Goal: Information Seeking & Learning: Learn about a topic

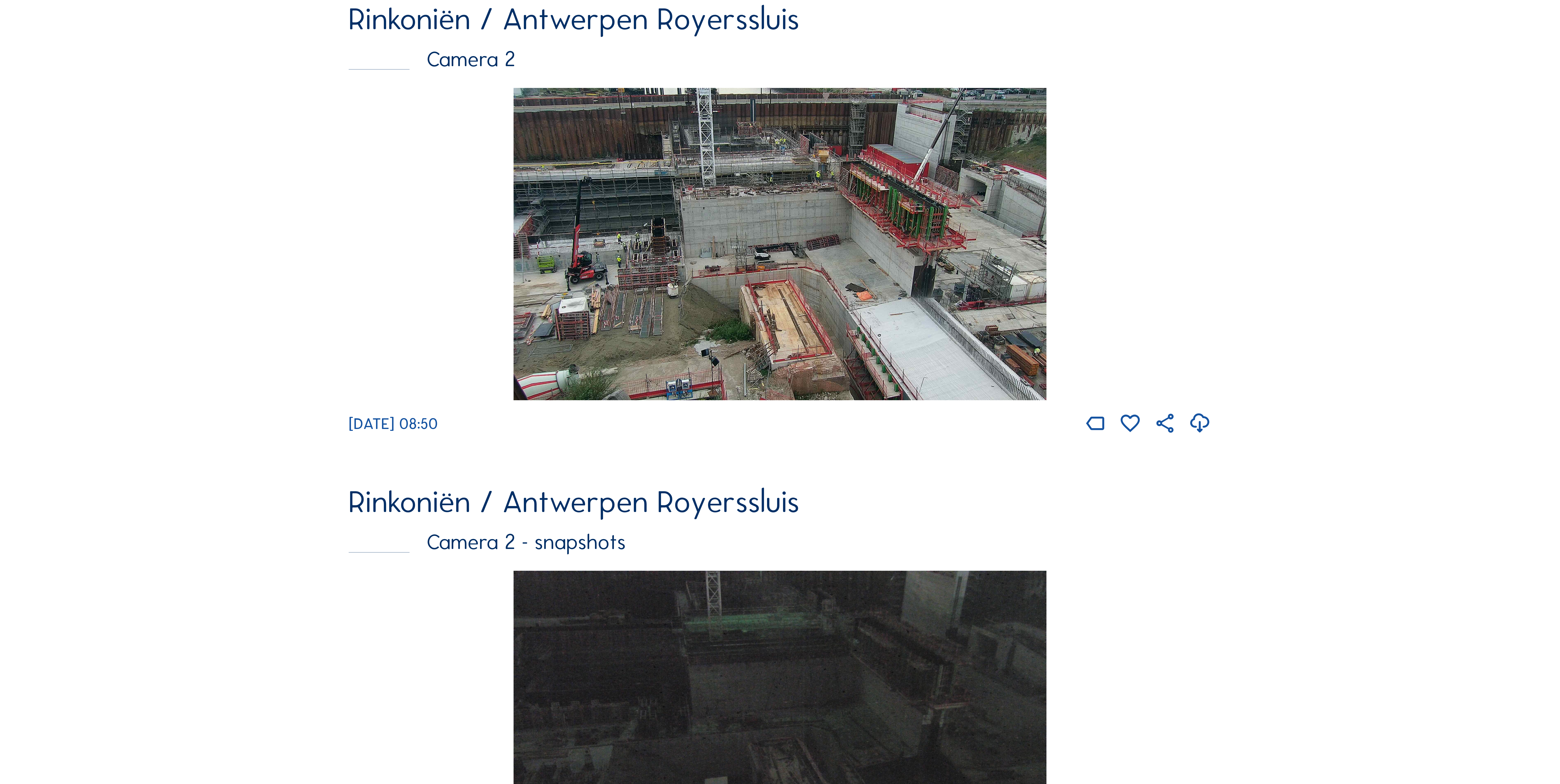
scroll to position [164, 0]
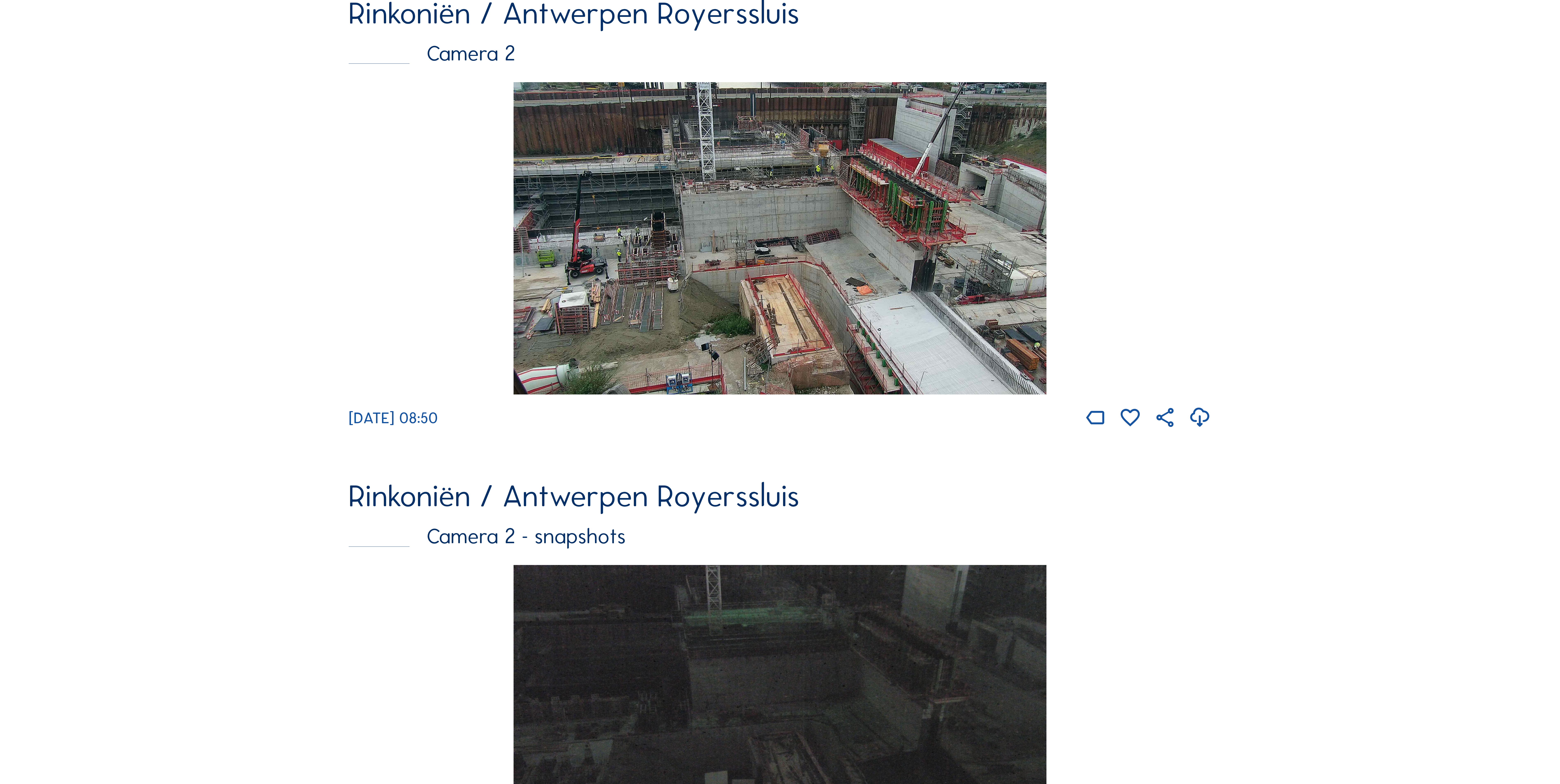
click at [659, 248] on img at bounding box center [779, 239] width 533 height 312
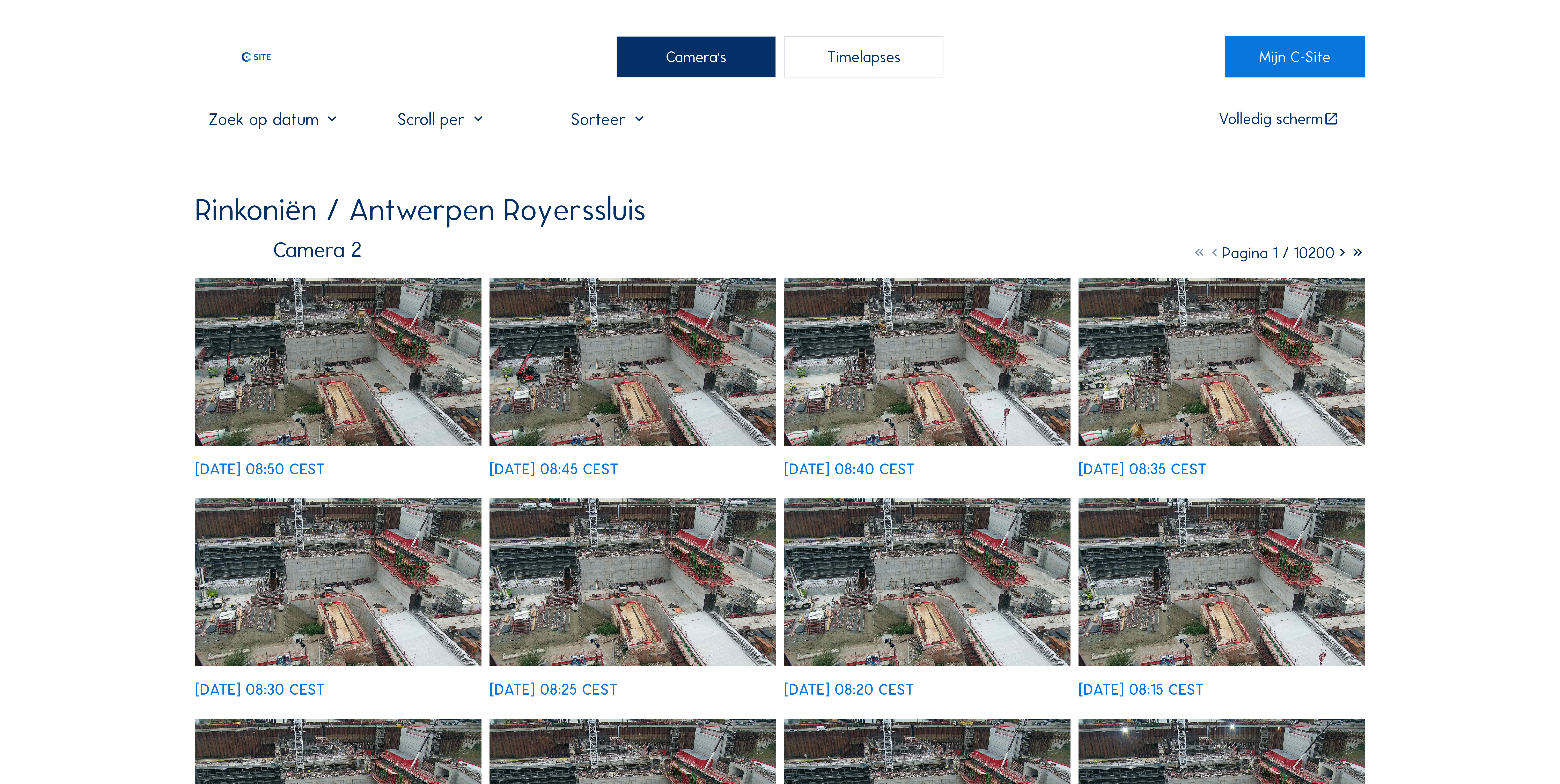
scroll to position [82, 0]
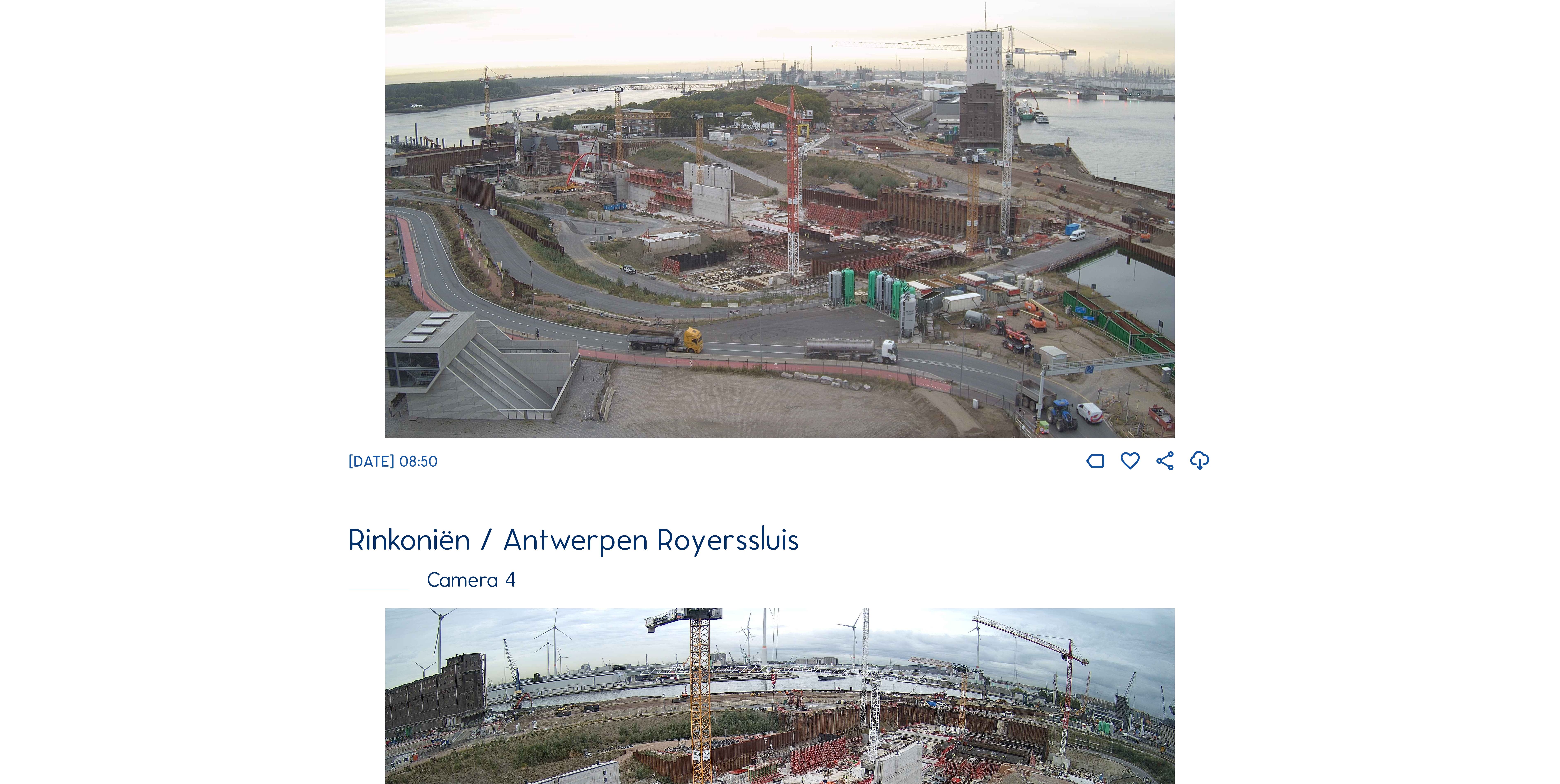
scroll to position [1717, 0]
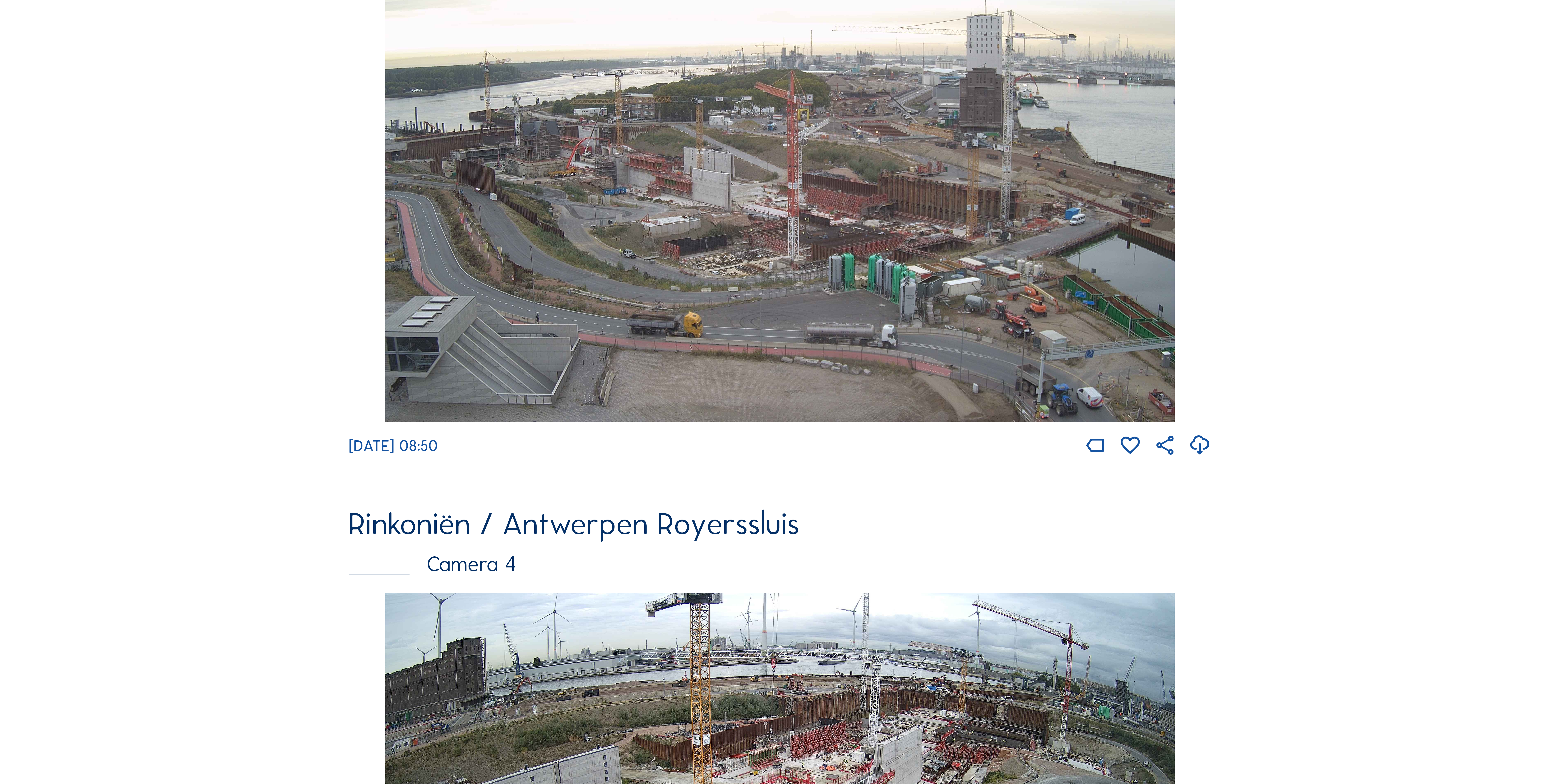
click at [904, 336] on img at bounding box center [779, 201] width 789 height 444
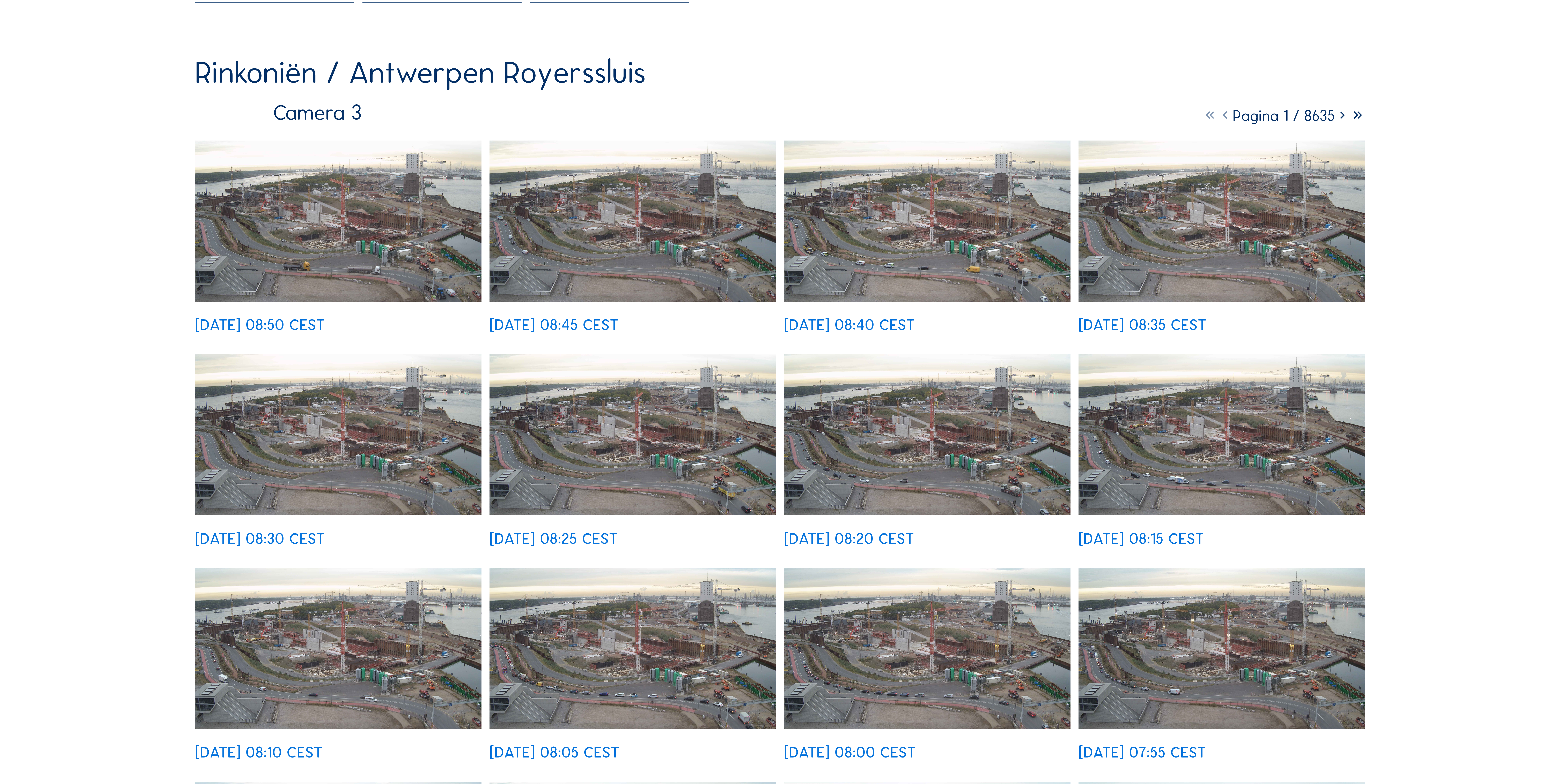
scroll to position [81, 0]
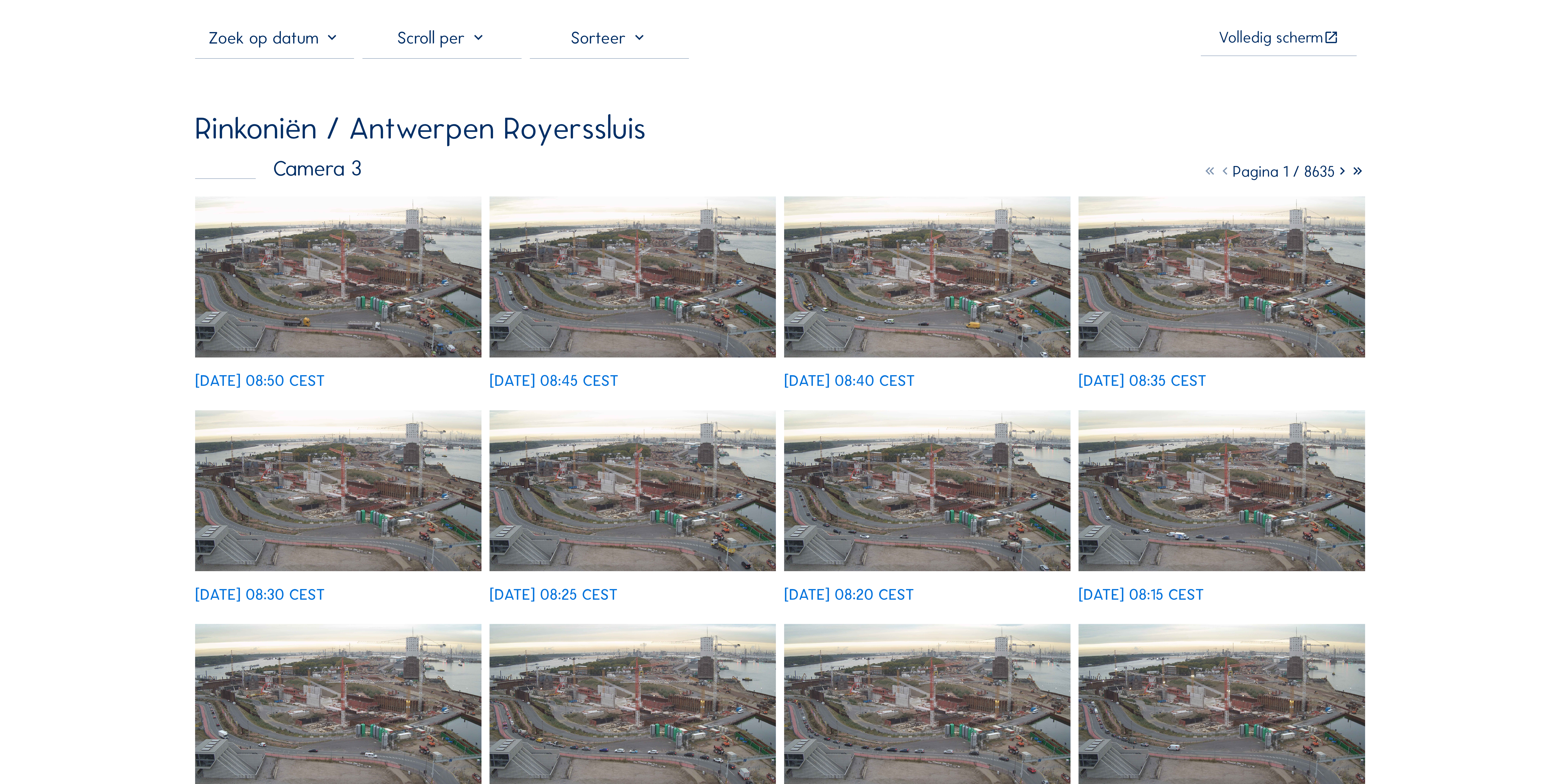
click at [1352, 173] on icon at bounding box center [1357, 171] width 15 height 19
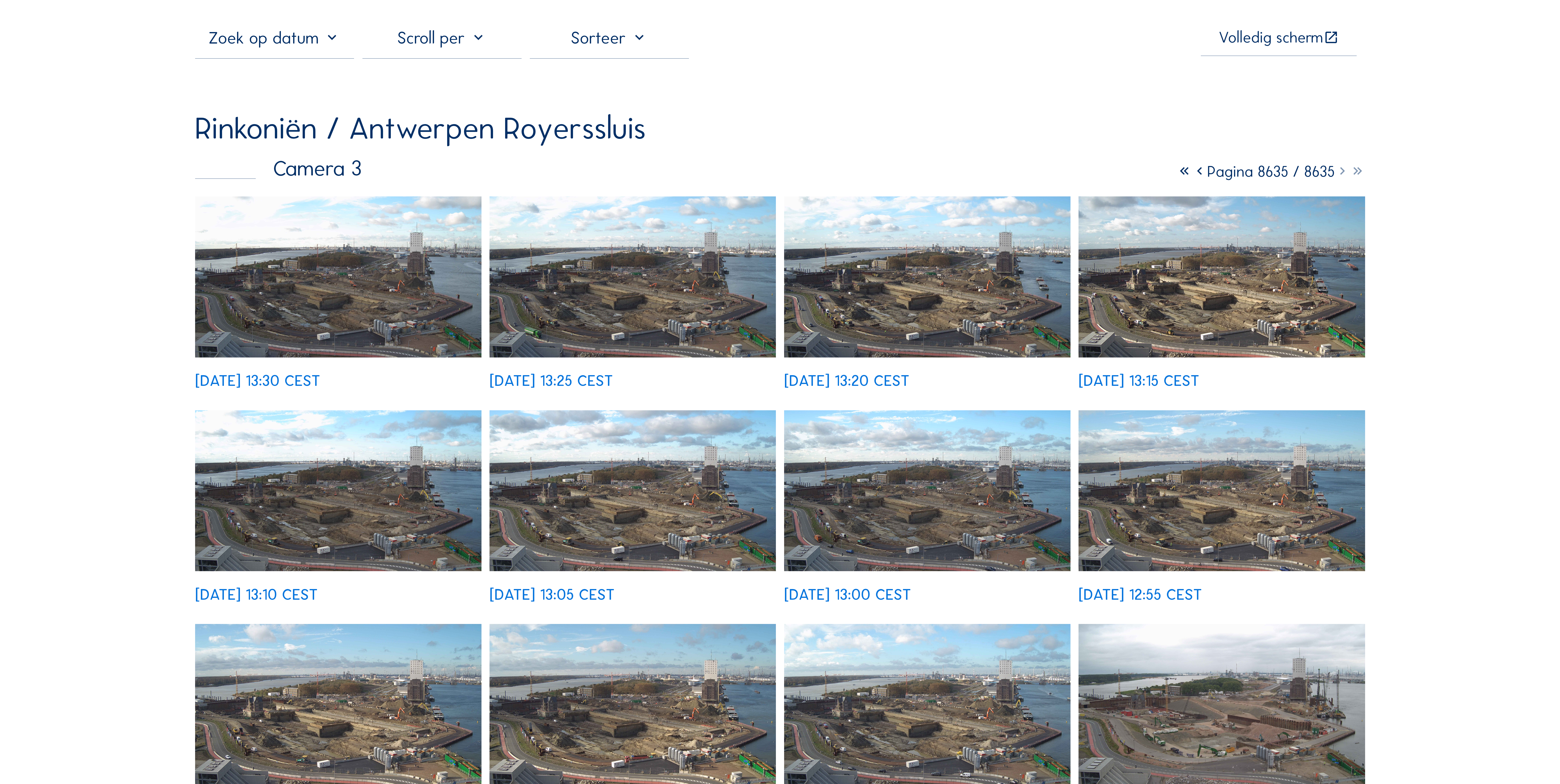
click at [1177, 173] on icon at bounding box center [1184, 171] width 15 height 19
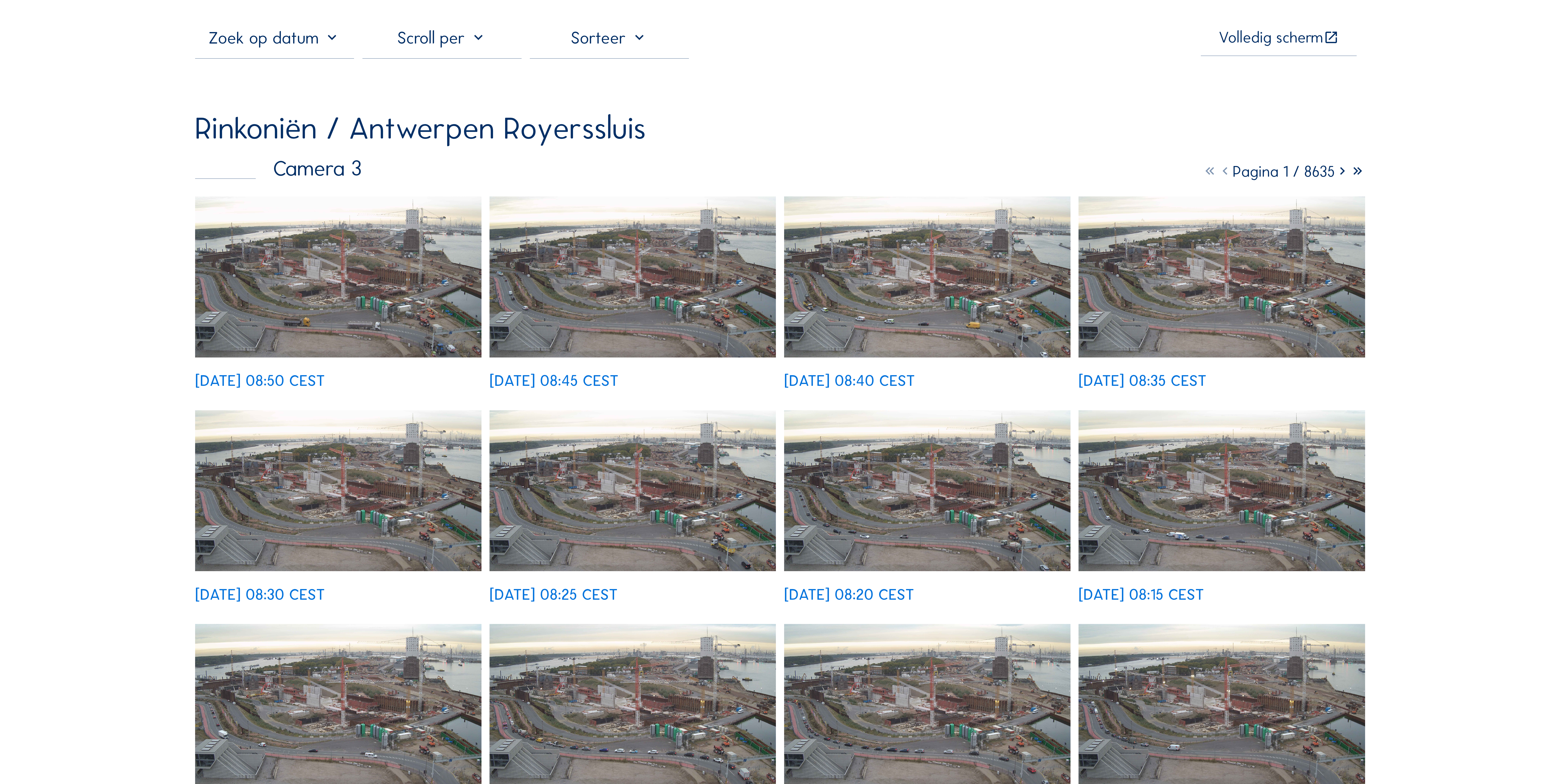
click at [1342, 176] on icon at bounding box center [1342, 171] width 15 height 19
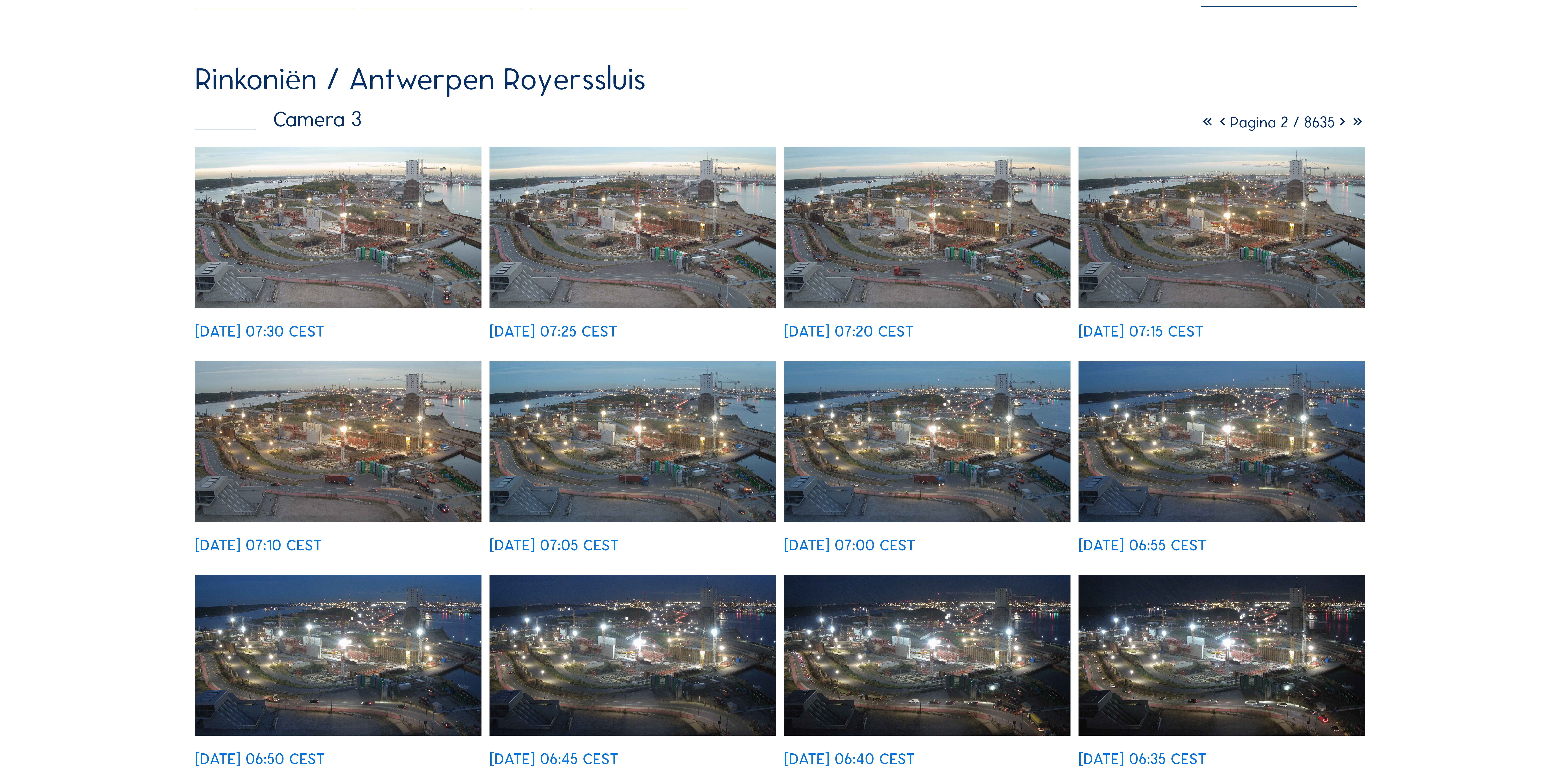
scroll to position [164, 0]
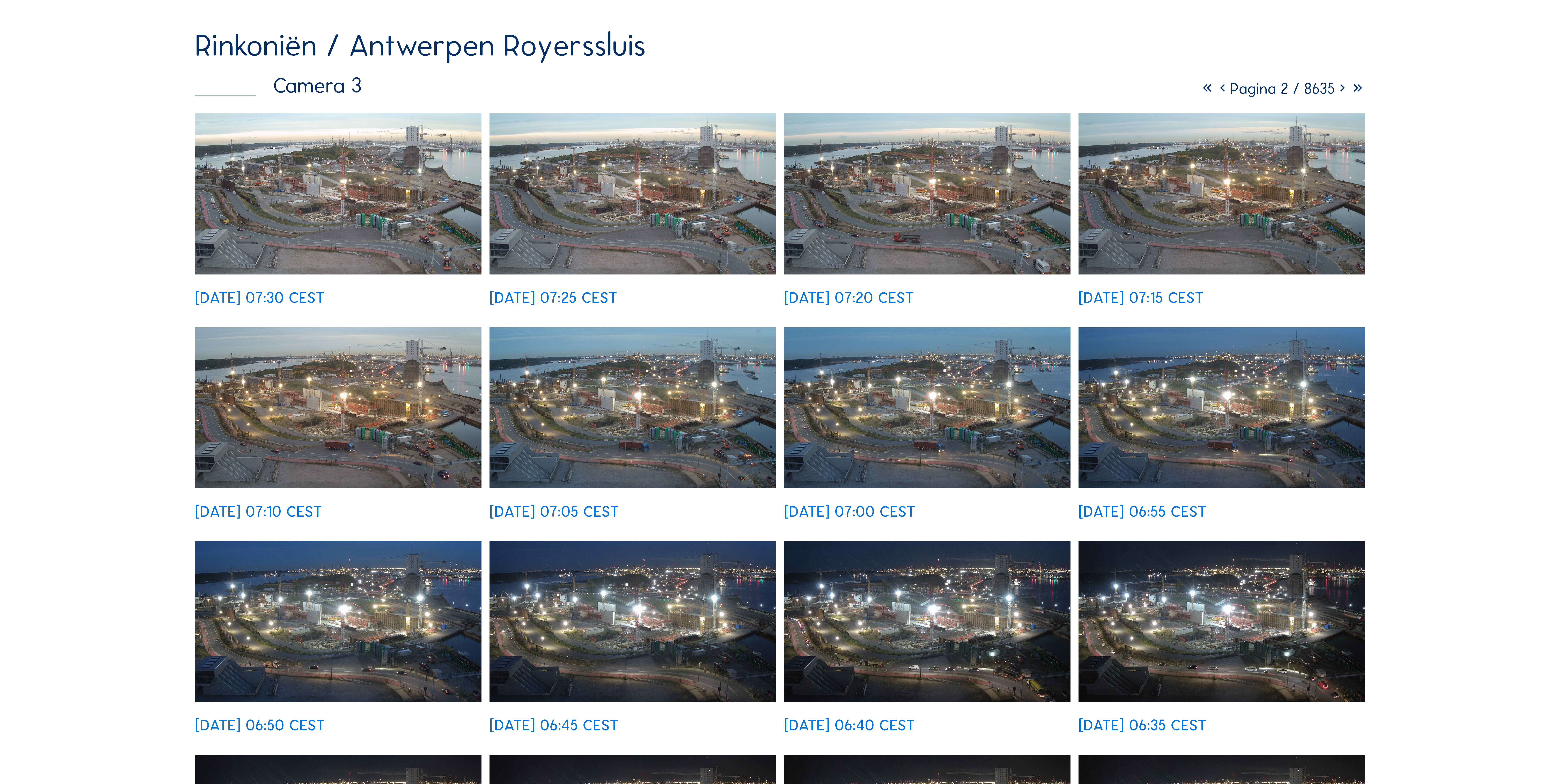
click at [912, 618] on img at bounding box center [927, 622] width 286 height 161
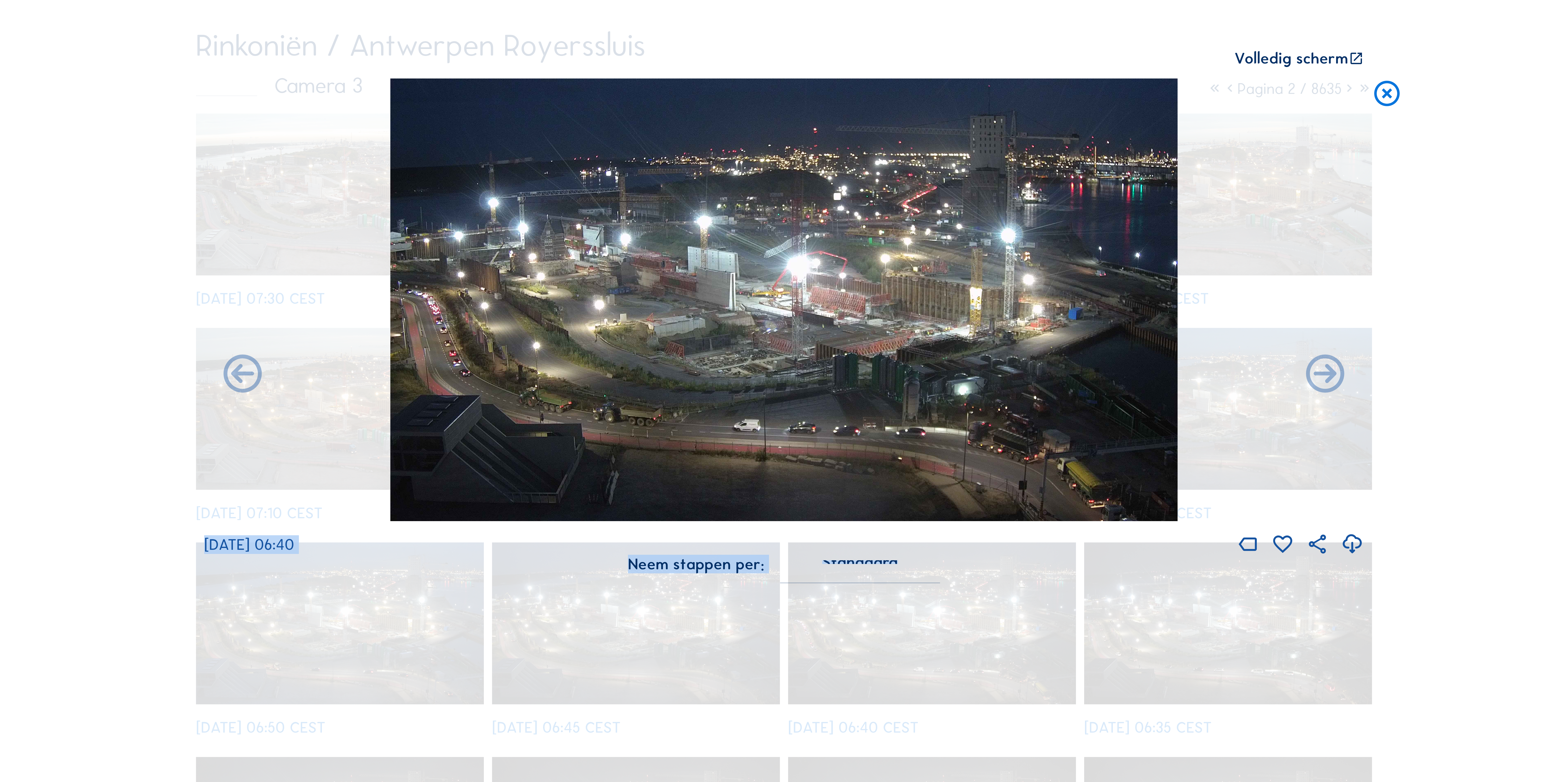
click at [1372, 90] on div "Scroll om door de tijd te reizen | Druk op de 'Alt'-knop + scroll om te Zoomen …" at bounding box center [784, 391] width 1568 height 782
drag, startPoint x: 1372, startPoint y: 90, endPoint x: 1386, endPoint y: 252, distance: 162.6
click at [1386, 252] on div "Scroll om door de tijd te reizen | Druk op de 'Alt'-knop + scroll om te Zoomen …" at bounding box center [784, 391] width 1568 height 782
click at [1391, 95] on icon at bounding box center [1387, 94] width 30 height 32
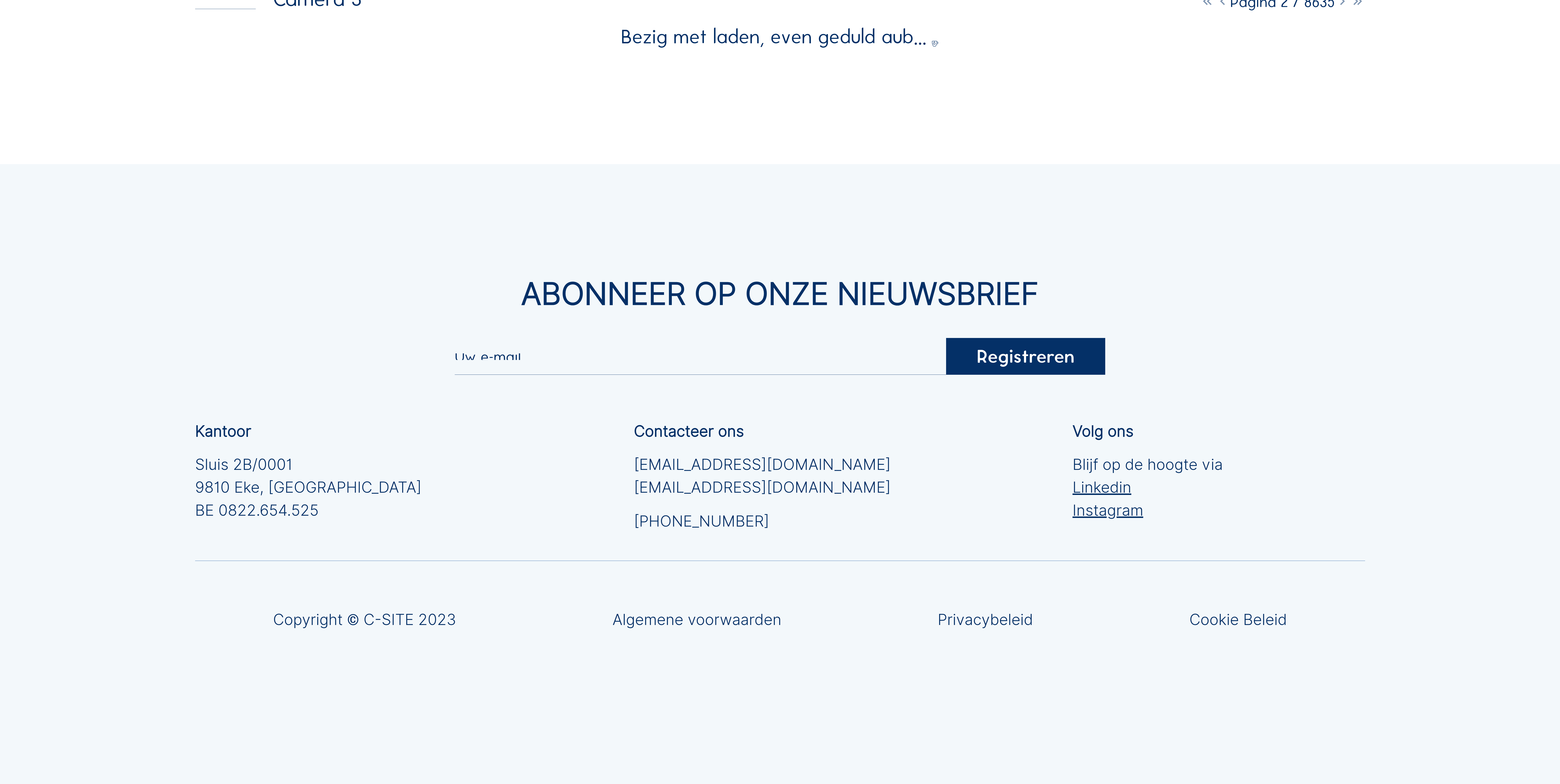
scroll to position [256, 0]
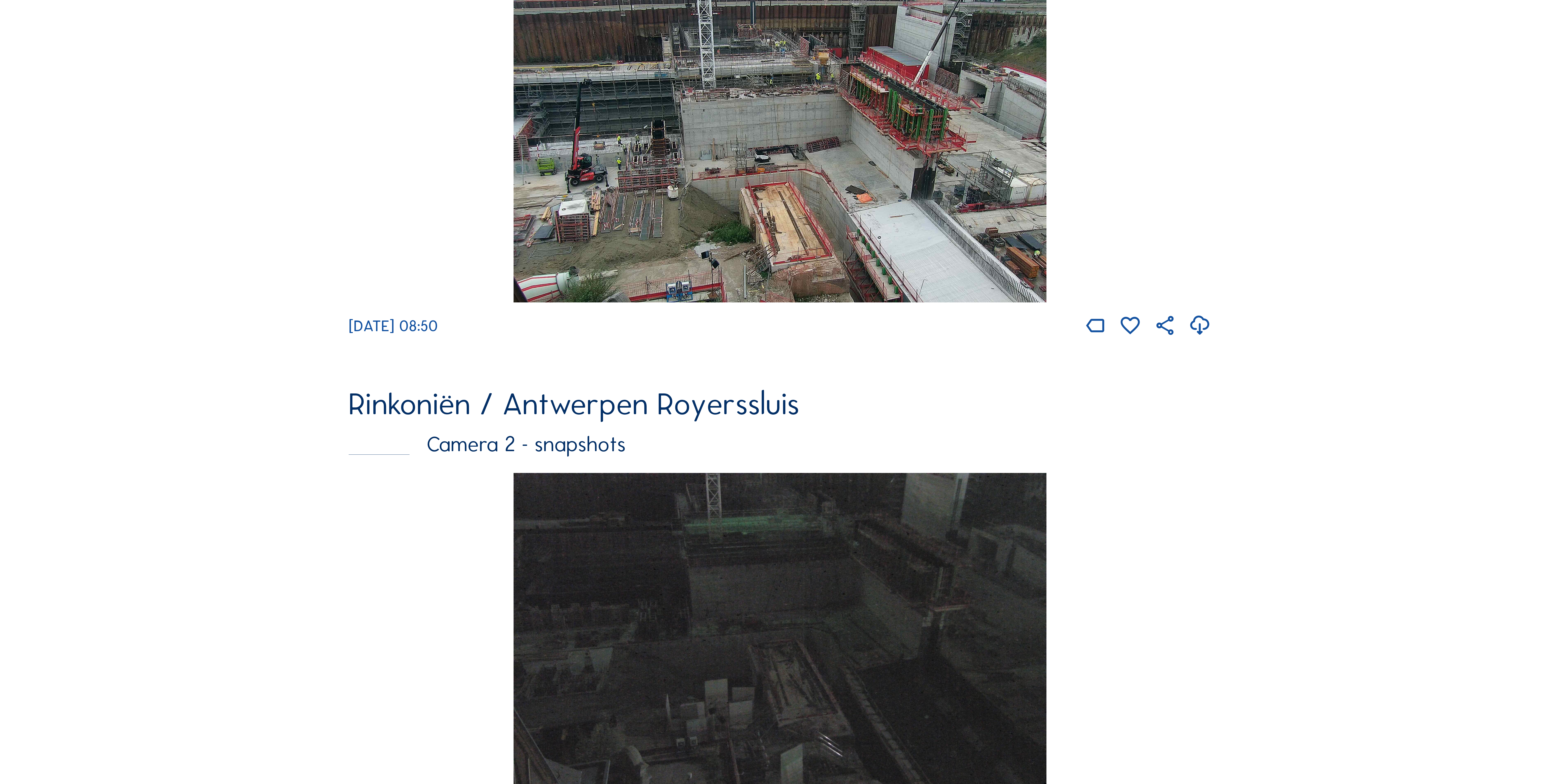
click at [697, 170] on img at bounding box center [779, 146] width 533 height 312
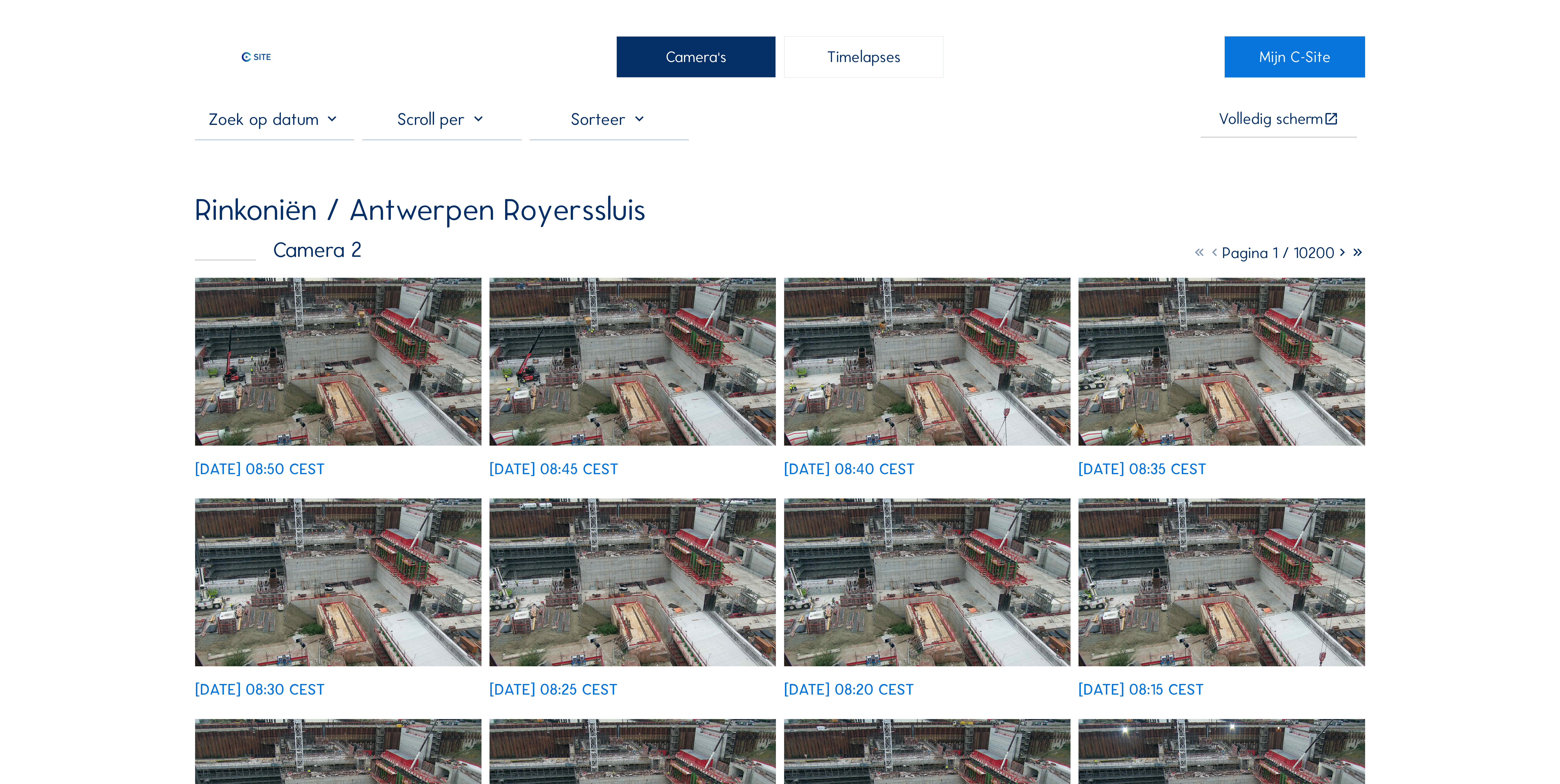
click at [328, 385] on img at bounding box center [338, 361] width 286 height 168
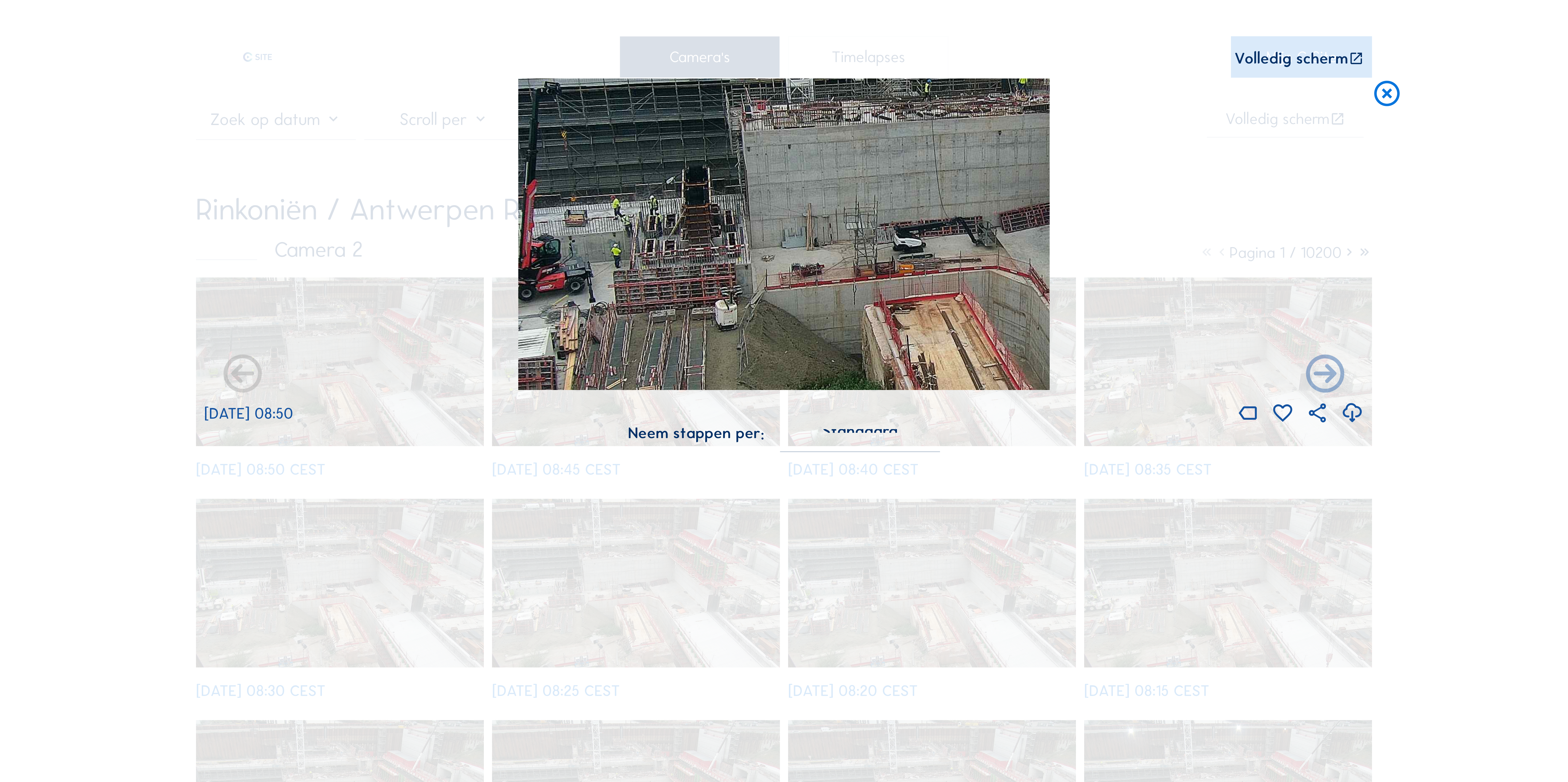
click at [1381, 102] on icon at bounding box center [1387, 94] width 30 height 32
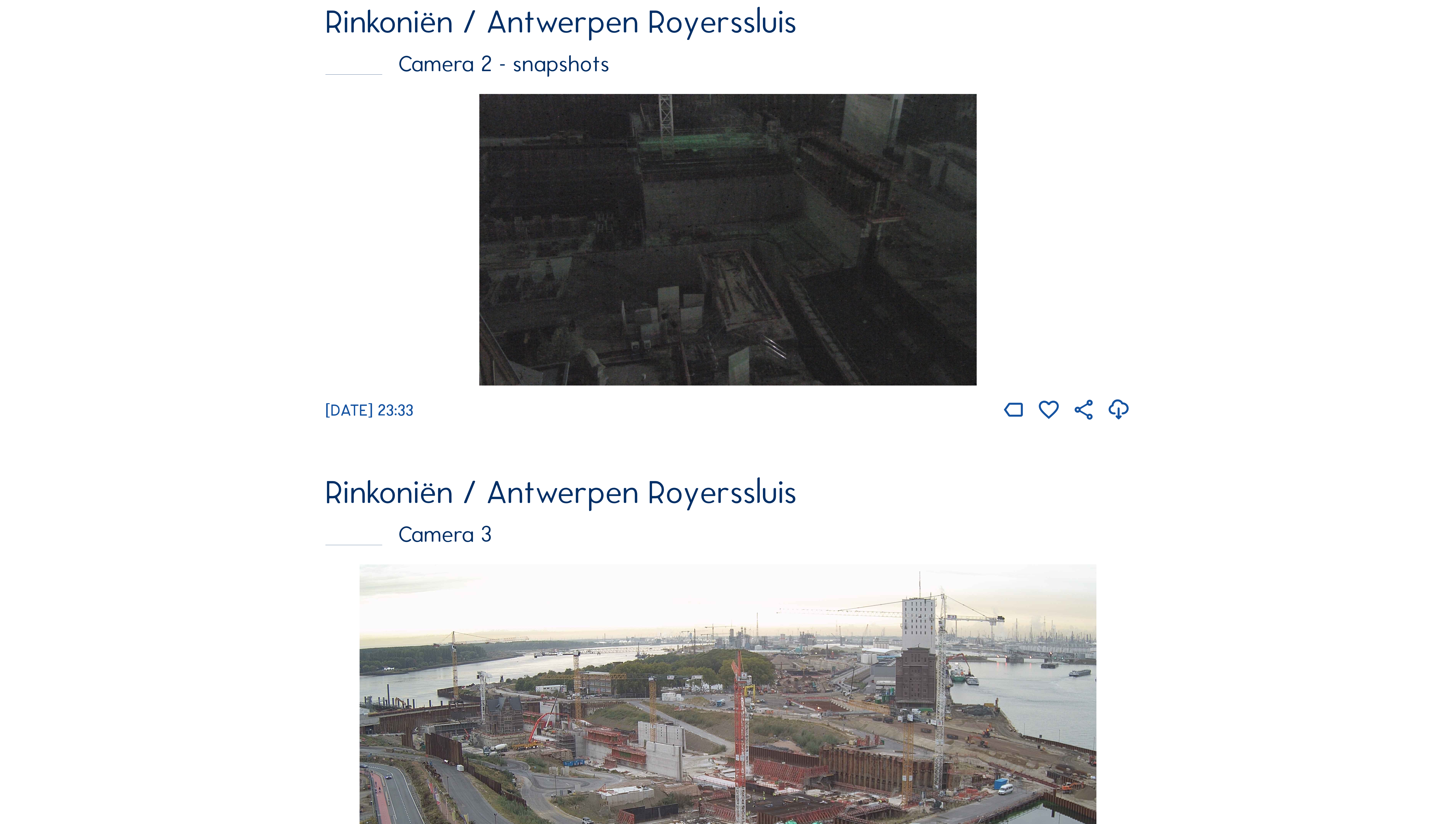
scroll to position [1392, 0]
